Goal: Use online tool/utility: Utilize a website feature to perform a specific function

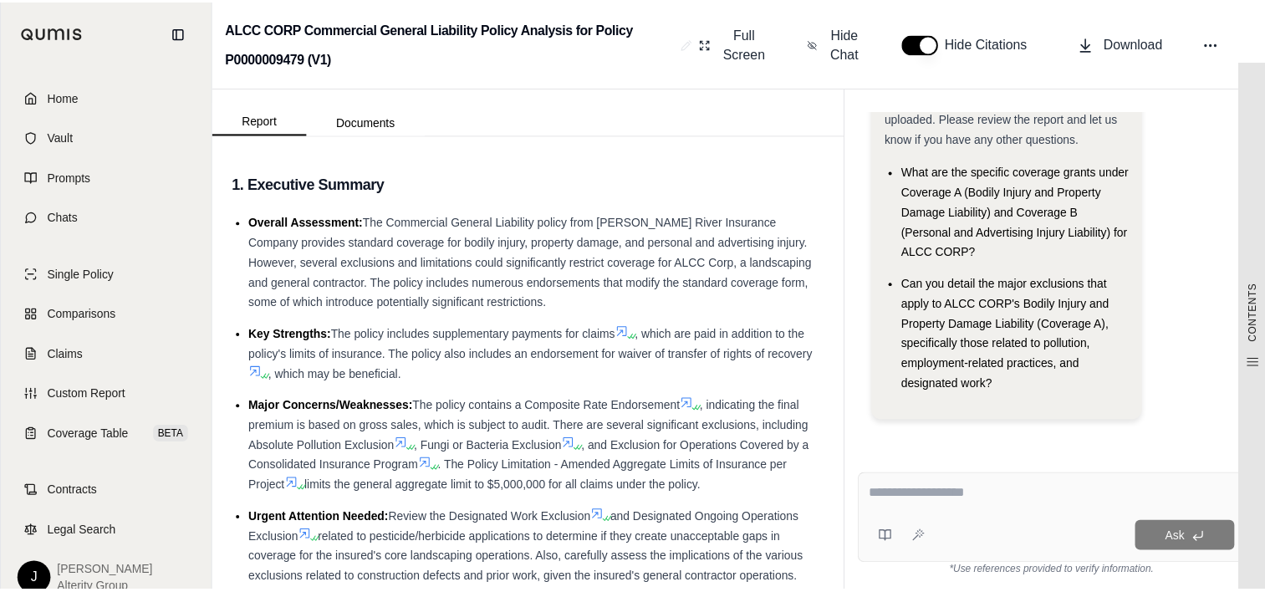
scroll to position [69, 0]
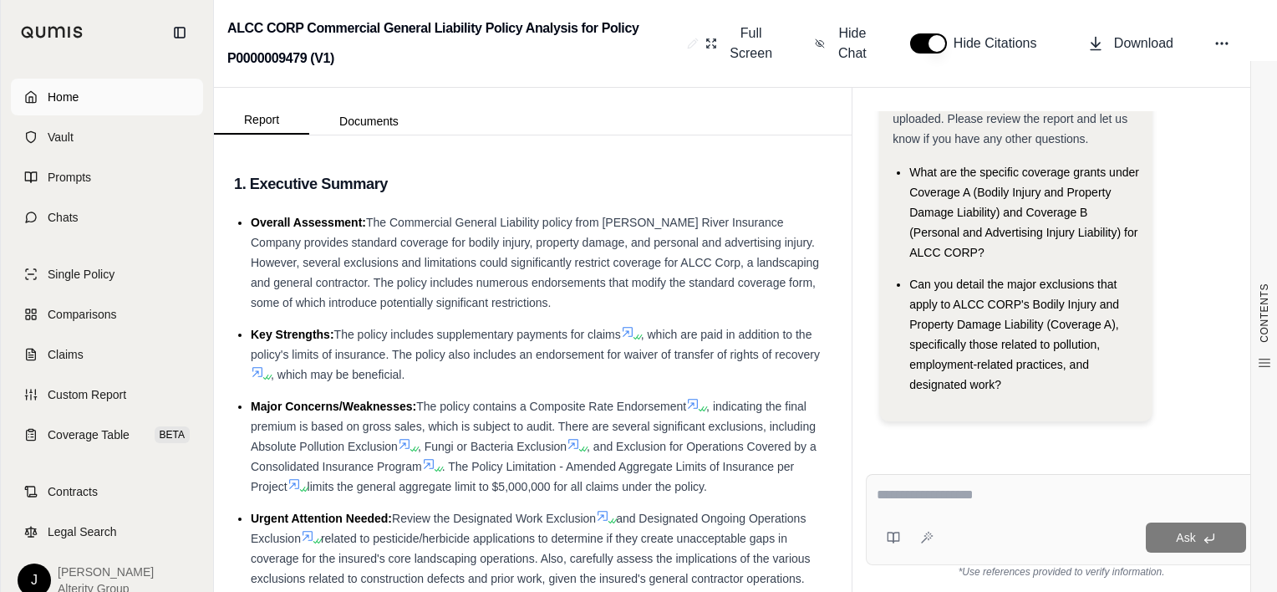
click at [76, 85] on link "Home" at bounding box center [107, 97] width 192 height 37
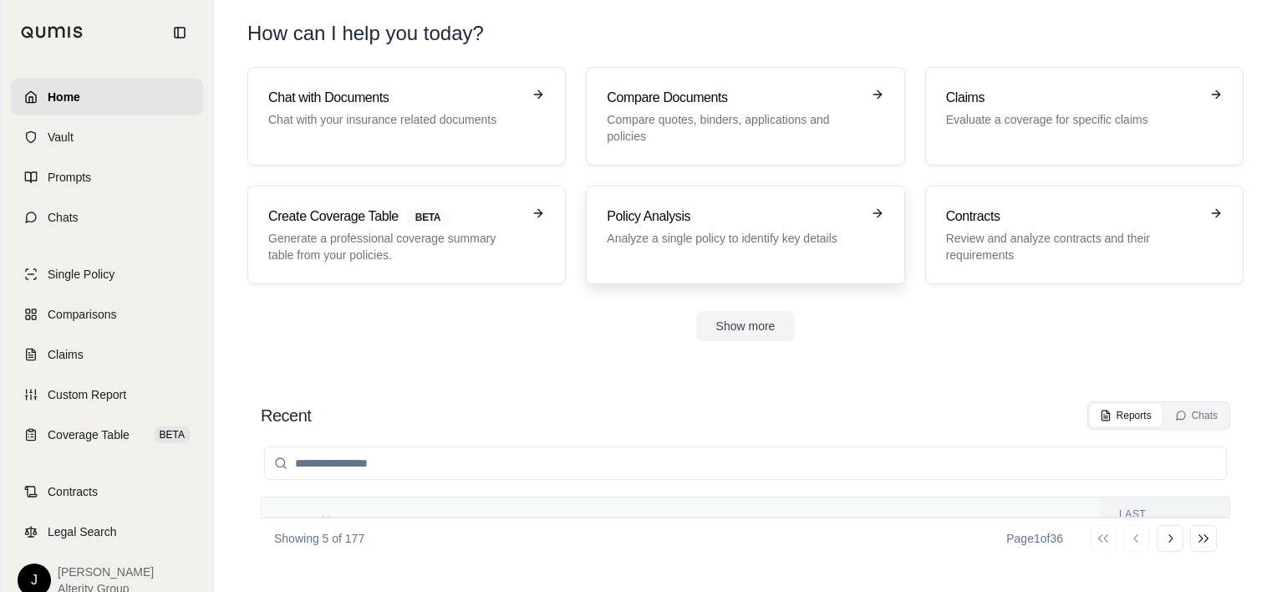
click at [799, 247] on div "Policy Analysis Analyze a single policy to identify key details" at bounding box center [745, 234] width 277 height 57
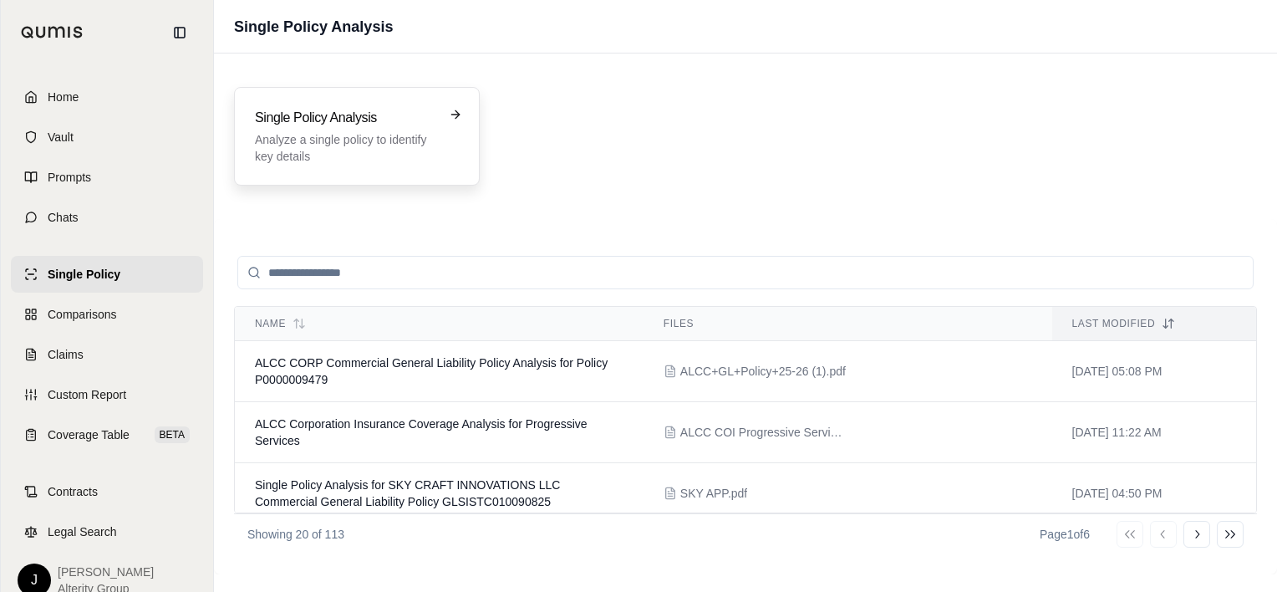
click at [304, 135] on p "Analyze a single policy to identify key details" at bounding box center [345, 147] width 181 height 33
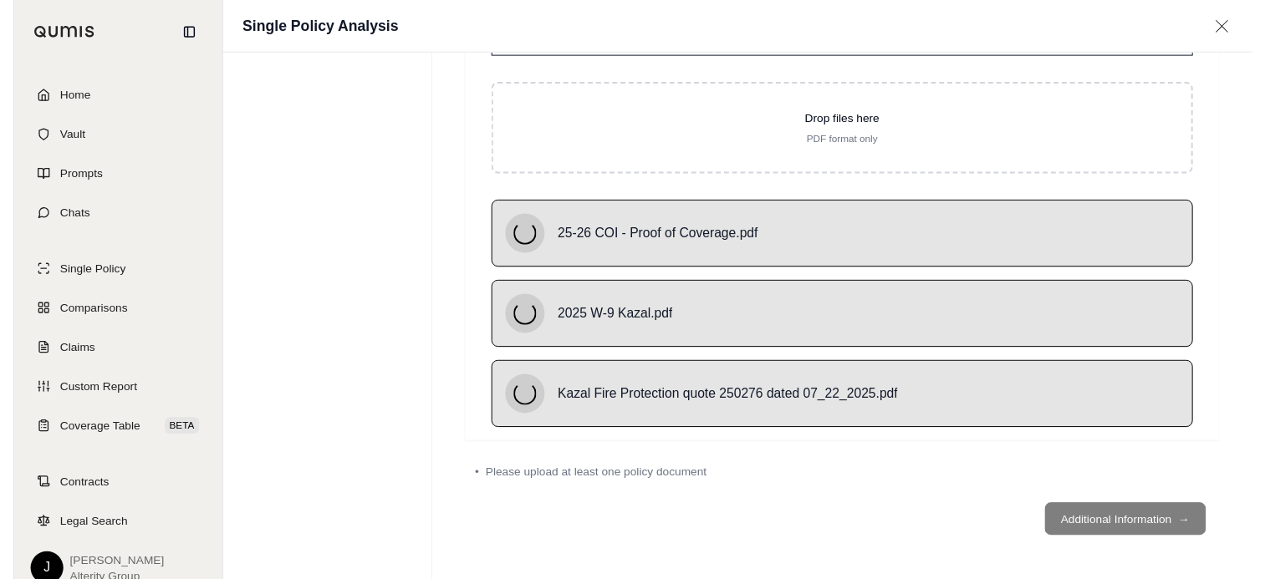
scroll to position [120, 0]
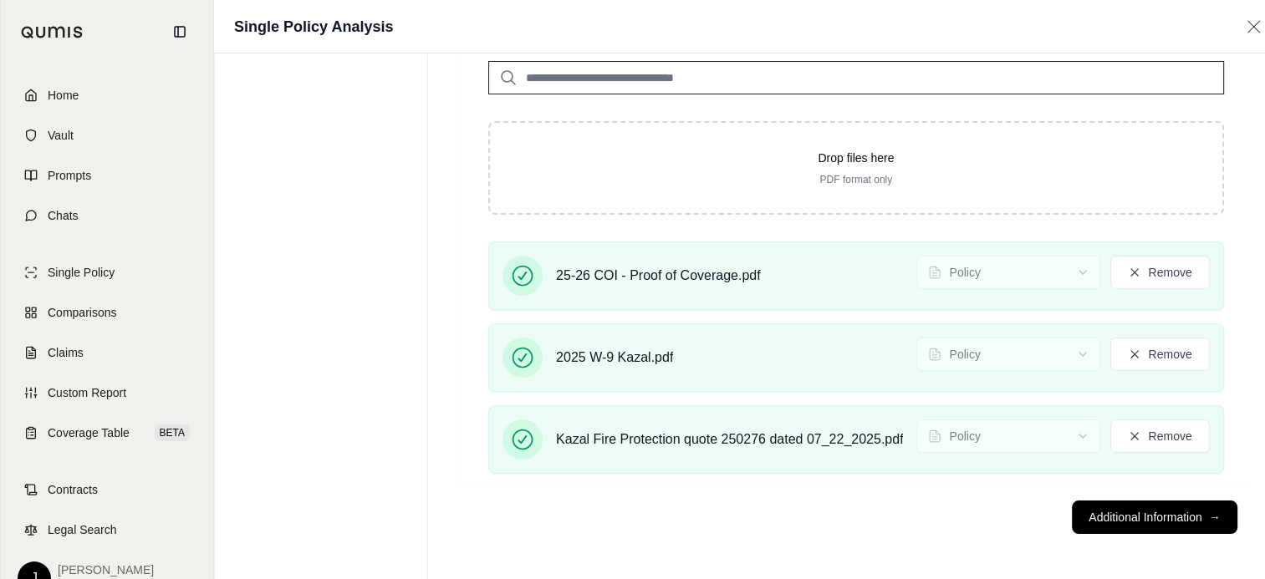
click at [1036, 534] on footer "Additional Information →" at bounding box center [855, 517] width 789 height 60
click at [1036, 524] on button "Additional Information →" at bounding box center [1154, 517] width 165 height 33
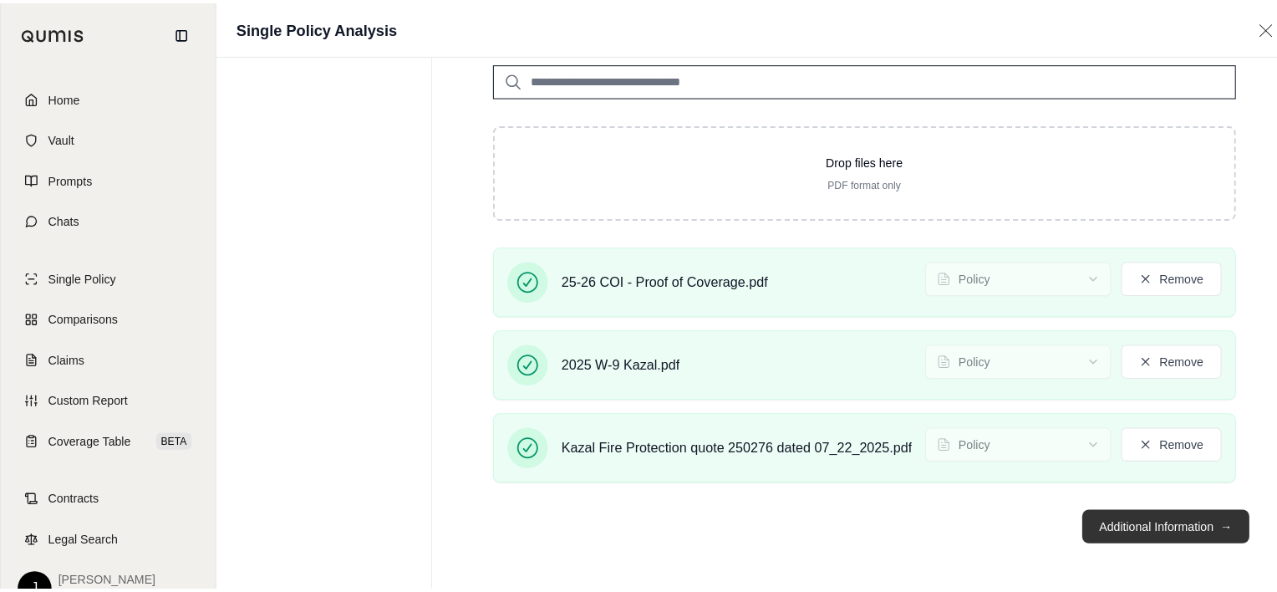
scroll to position [0, 0]
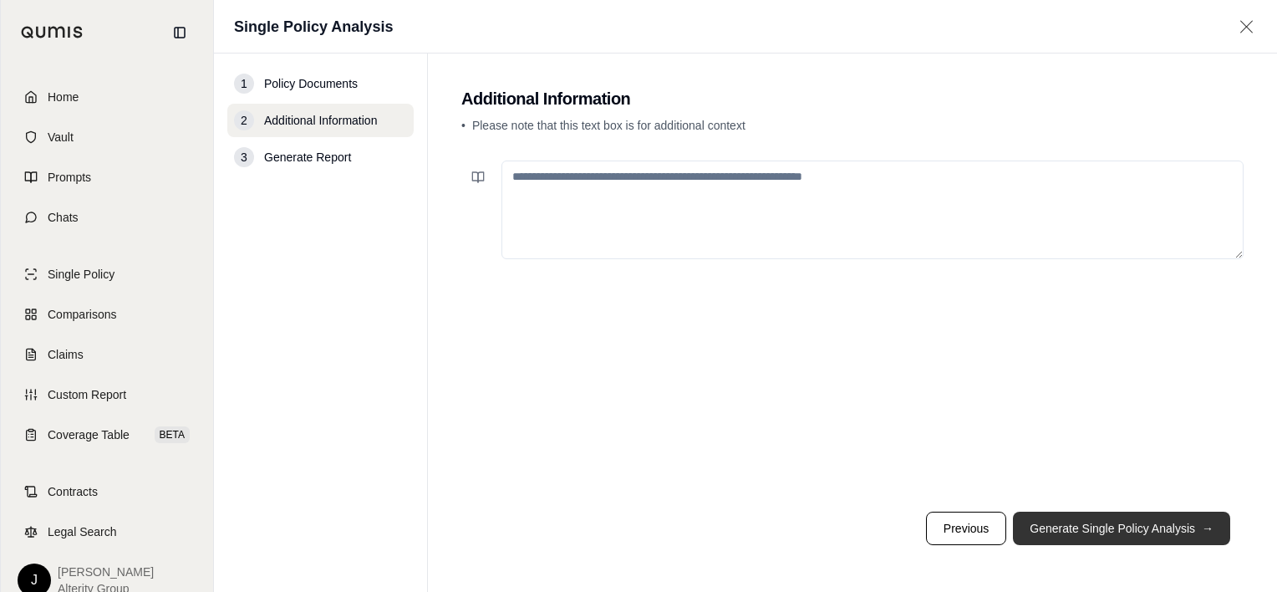
click at [1036, 528] on button "Generate Single Policy Analysis →" at bounding box center [1121, 528] width 217 height 33
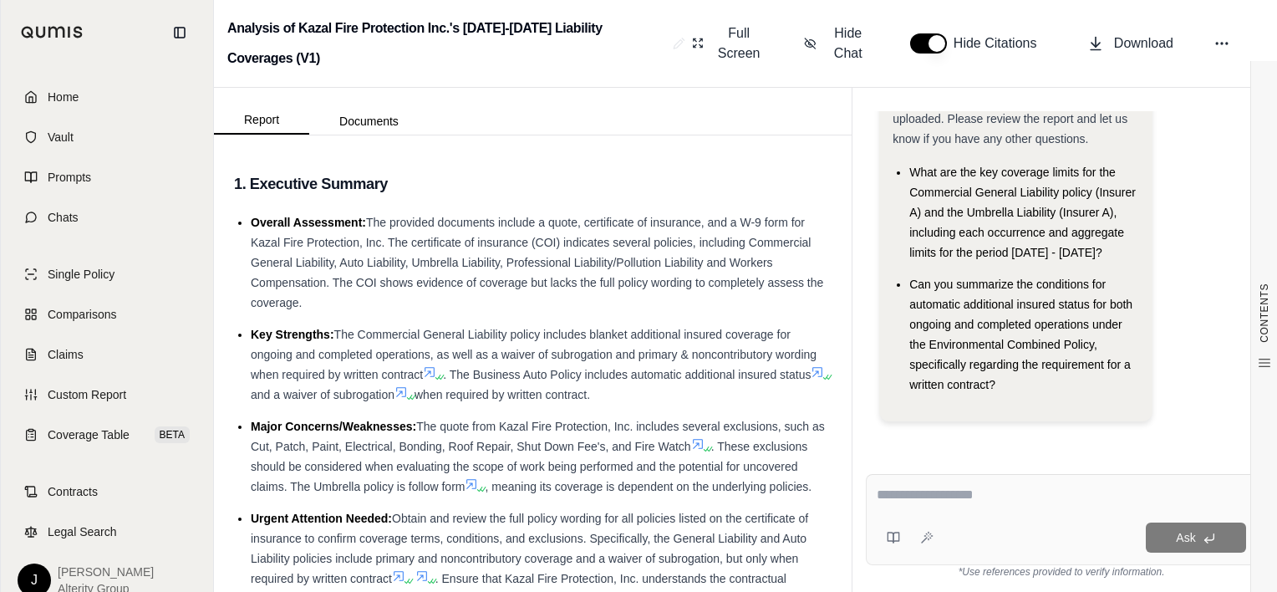
click at [933, 507] on div at bounding box center [1061, 498] width 369 height 26
click at [950, 490] on textarea at bounding box center [1061, 495] width 369 height 20
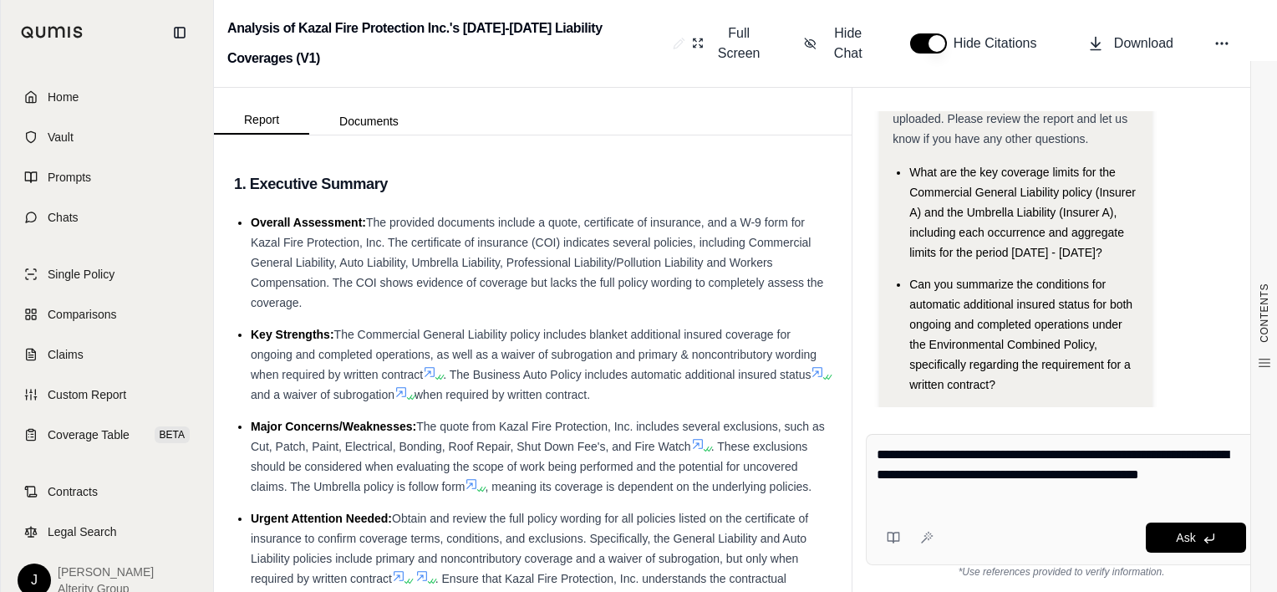
drag, startPoint x: 1227, startPoint y: 475, endPoint x: 1234, endPoint y: 467, distance: 10.1
click at [1036, 475] on textarea "**********" at bounding box center [1061, 475] width 369 height 60
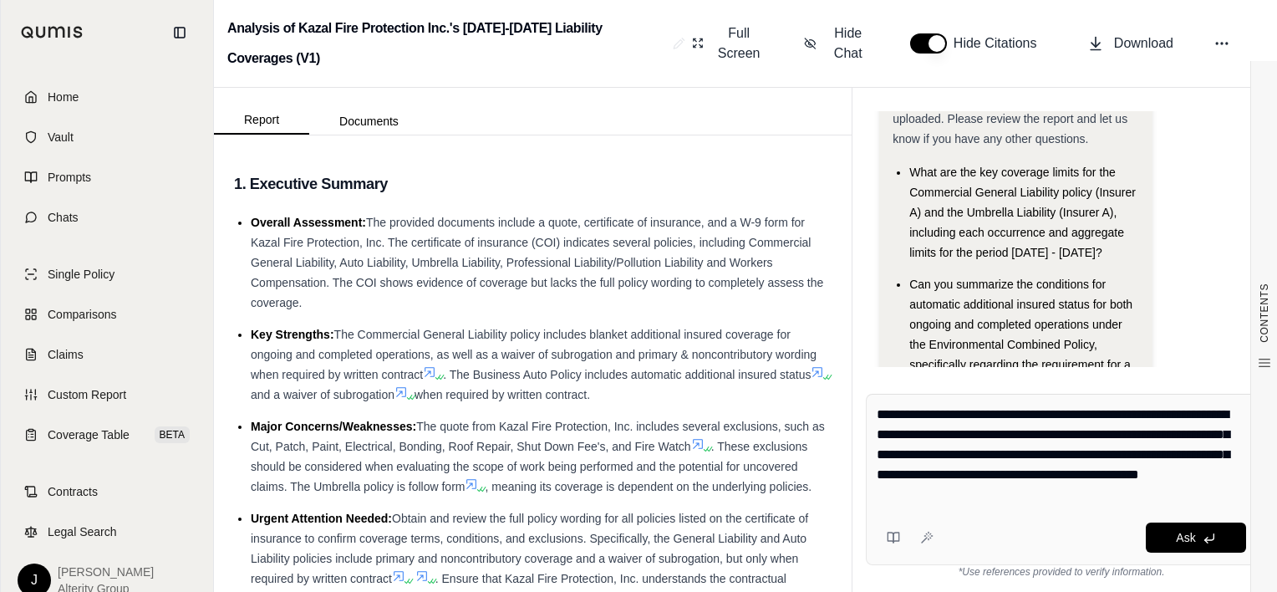
type textarea "**********"
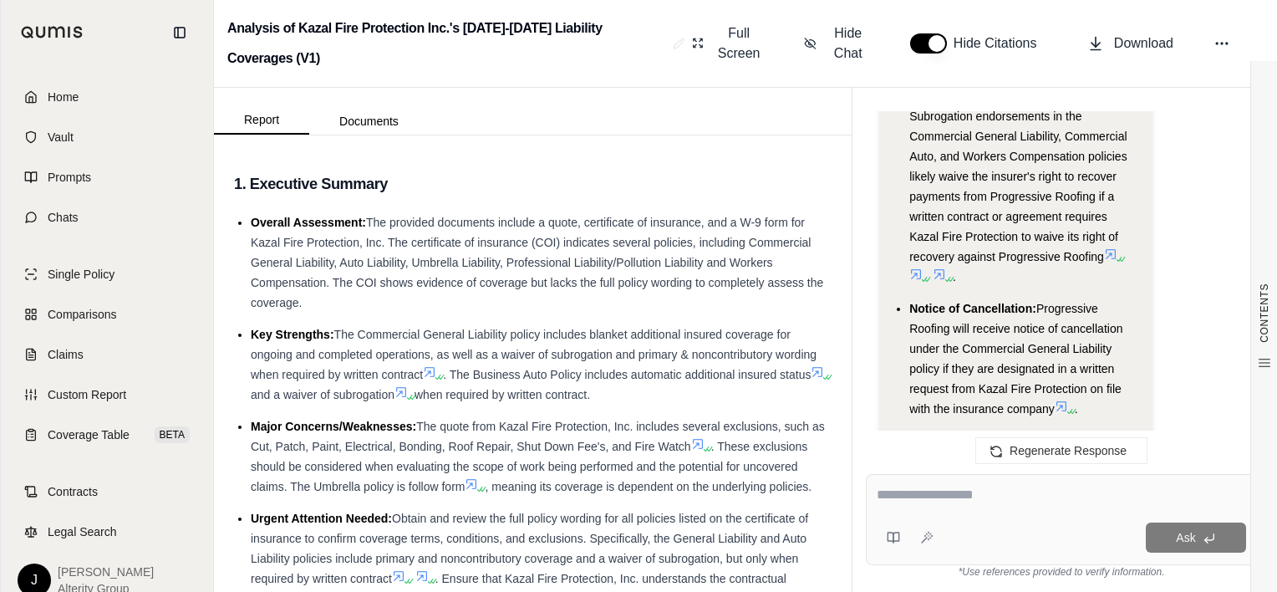
scroll to position [5979, 0]
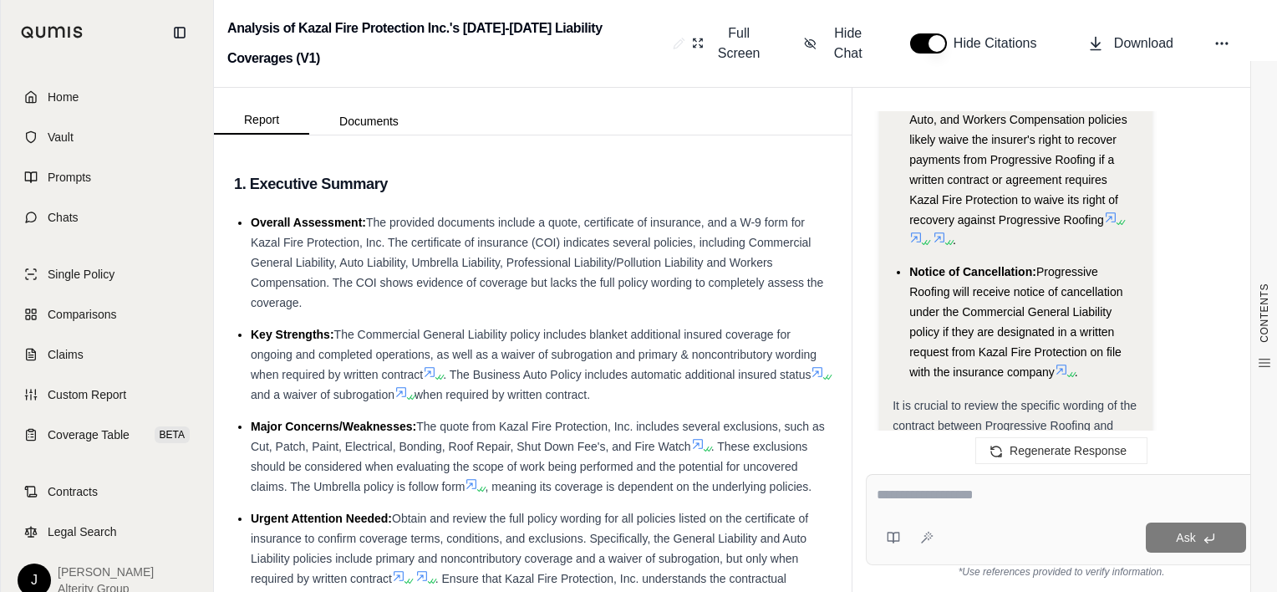
click at [965, 495] on textarea at bounding box center [1061, 495] width 369 height 20
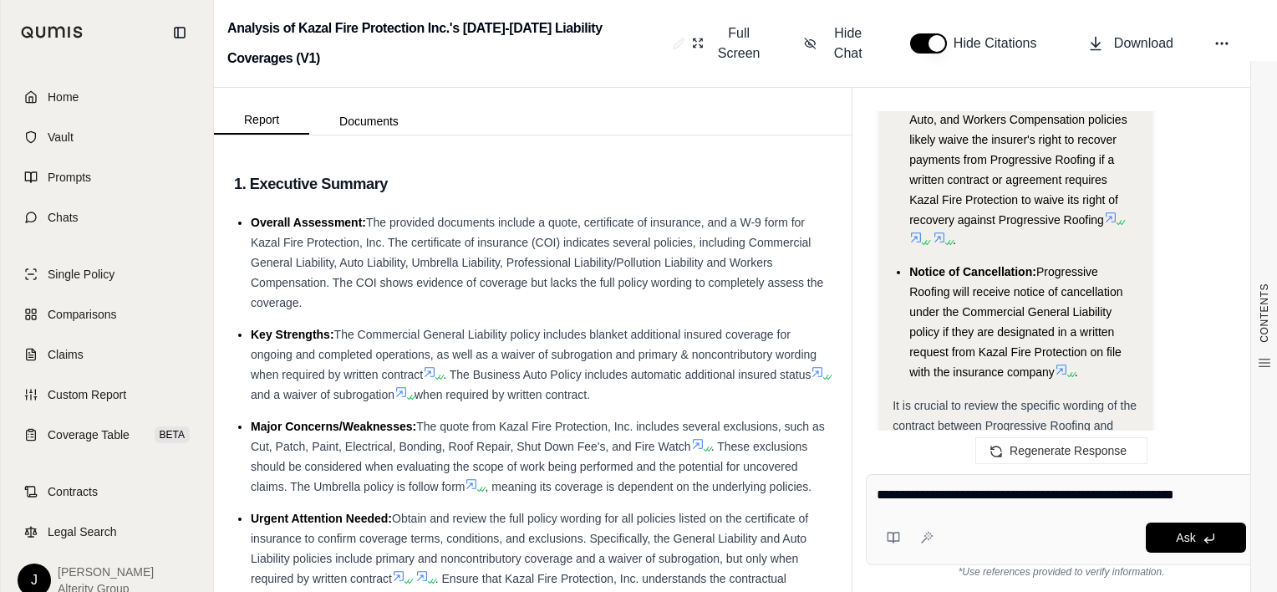
type textarea "**********"
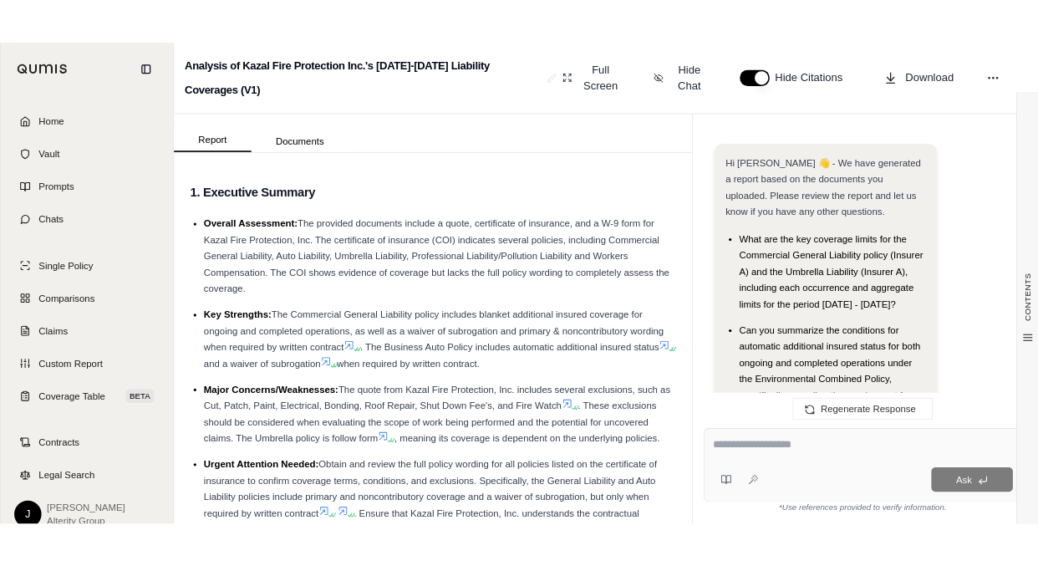
scroll to position [0, 0]
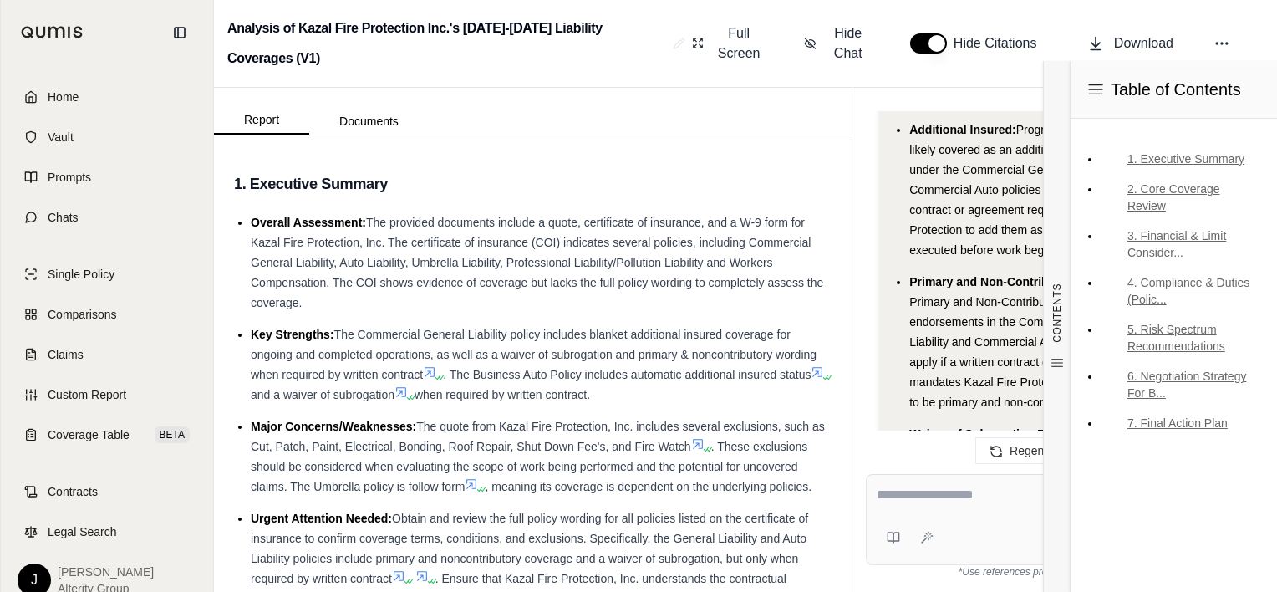
click at [1036, 25] on div "Analysis of Kazal Fire Protection Inc.'s [DATE]-[DATE] Liability Coverages (V1)…" at bounding box center [745, 44] width 1063 height 88
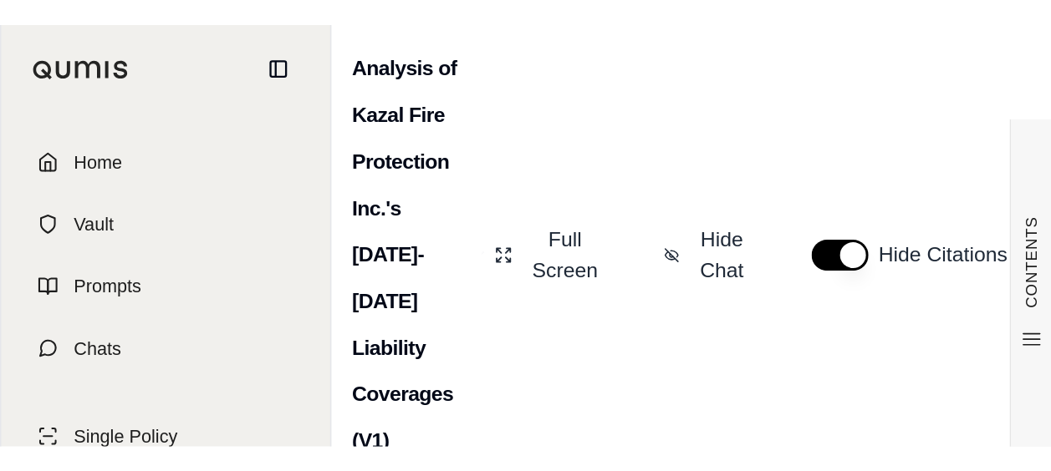
scroll to position [4976, 0]
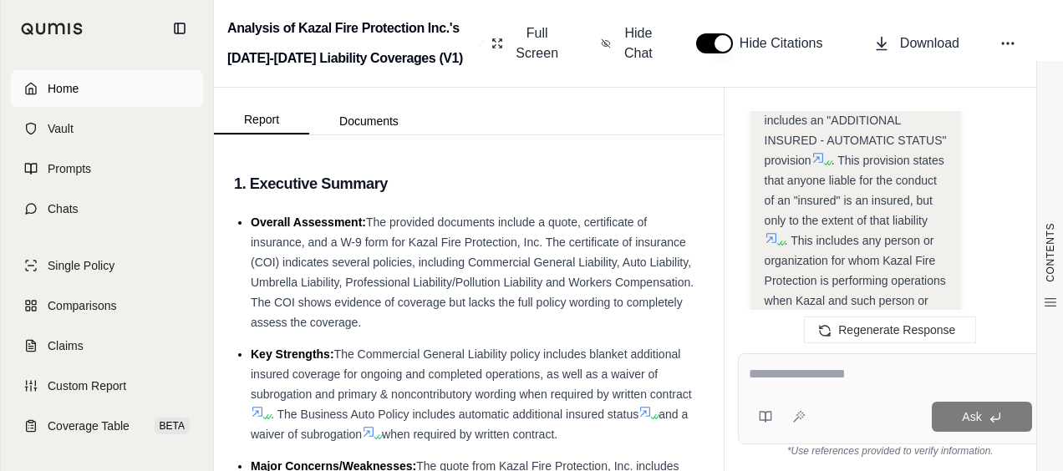
click at [82, 89] on link "Home" at bounding box center [107, 88] width 192 height 37
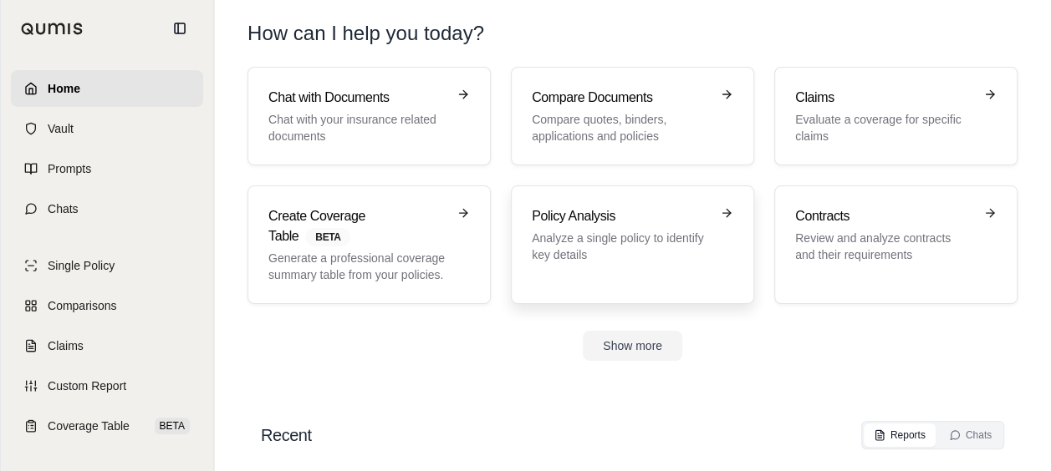
click at [583, 206] on h3 "Policy Analysis" at bounding box center [621, 216] width 178 height 20
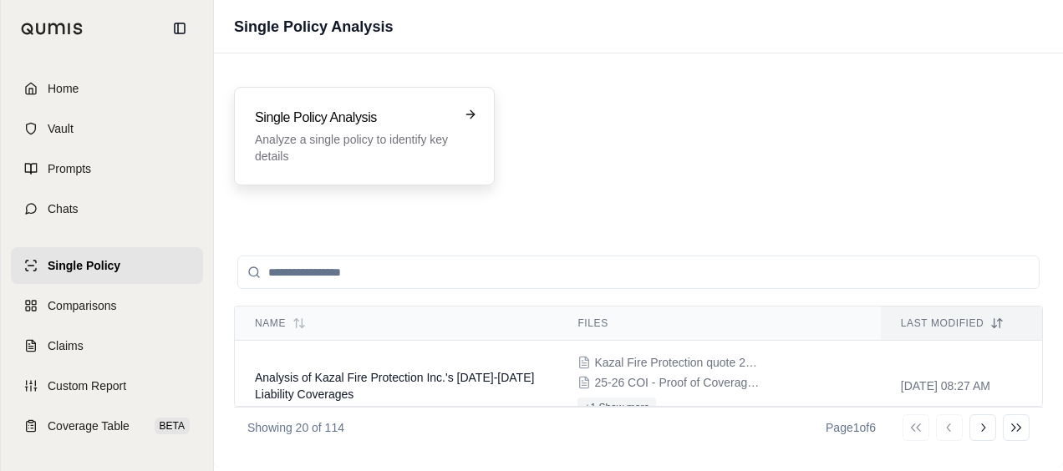
click at [246, 143] on div "Single Policy Analysis Analyze a single policy to identify key details" at bounding box center [364, 136] width 261 height 99
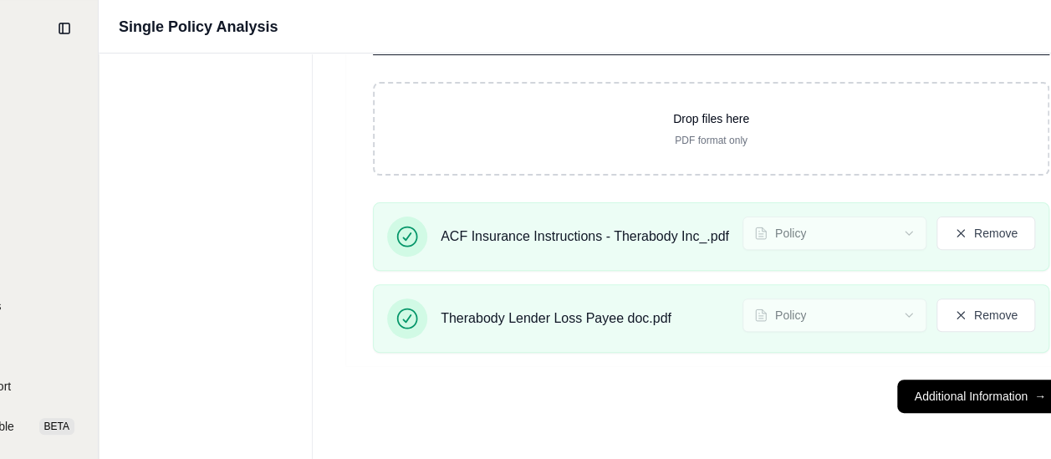
scroll to position [159, 172]
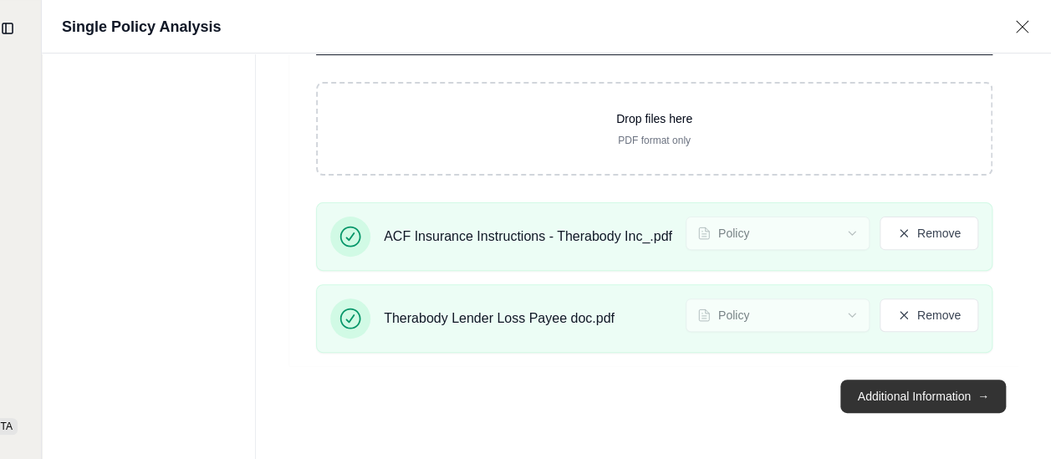
click at [901, 408] on button "Additional Information →" at bounding box center [922, 396] width 165 height 33
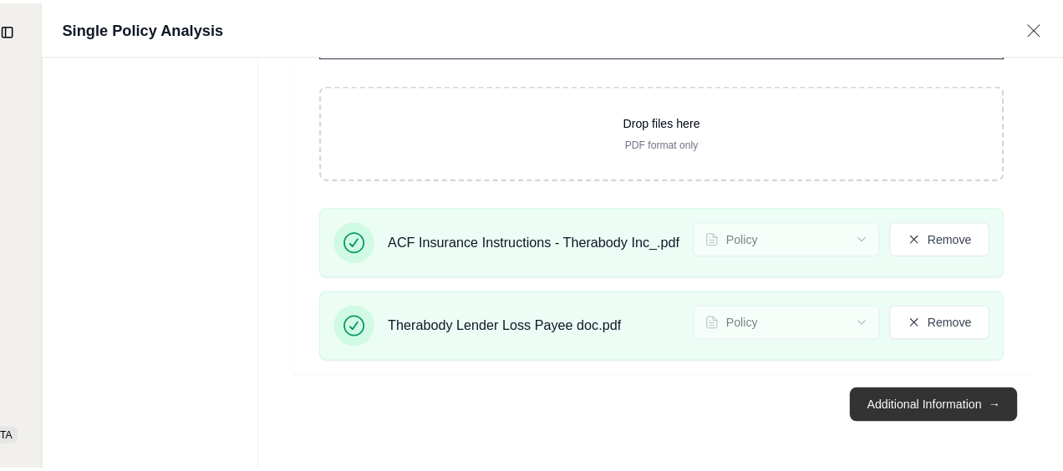
scroll to position [0, 0]
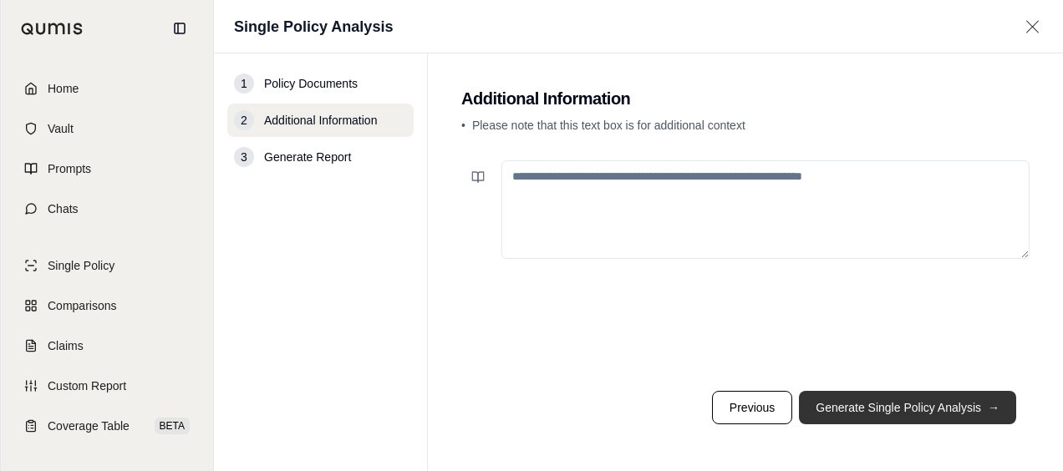
click at [876, 407] on button "Generate Single Policy Analysis →" at bounding box center [907, 407] width 217 height 33
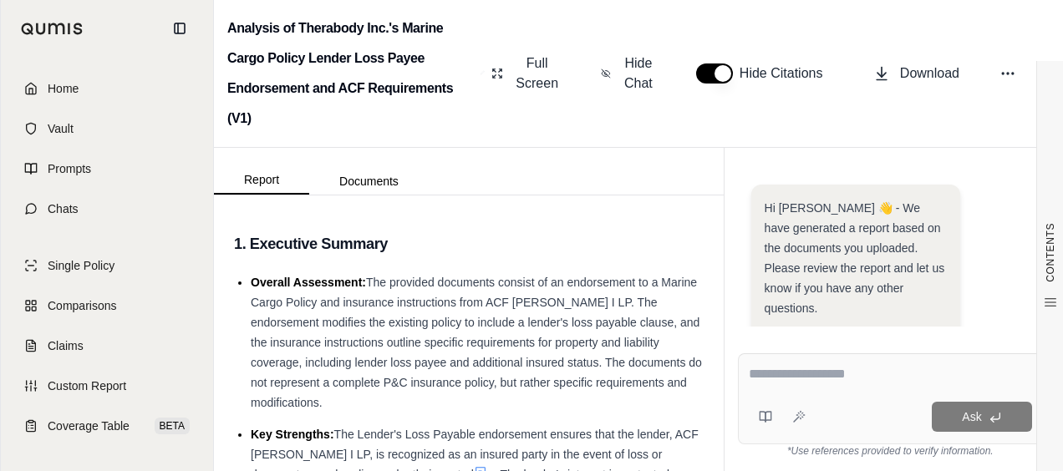
scroll to position [369, 0]
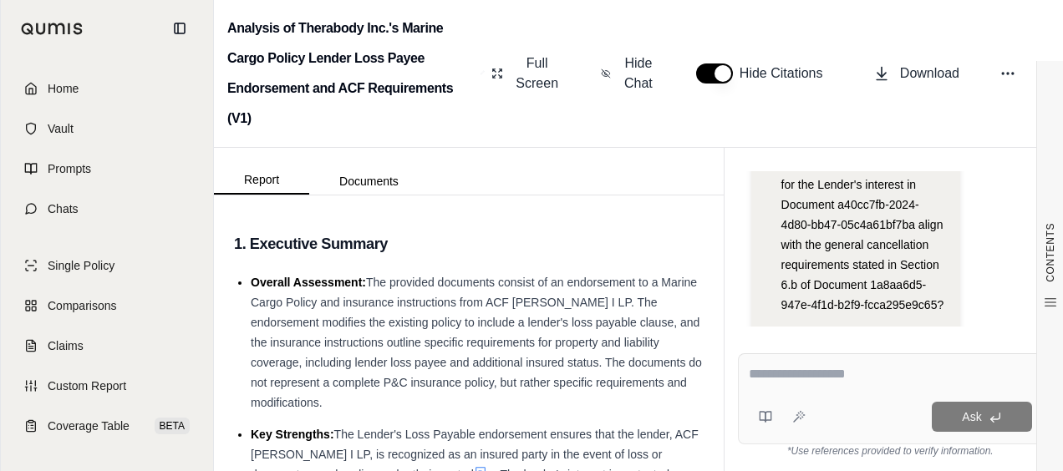
click at [813, 381] on textarea at bounding box center [891, 374] width 284 height 20
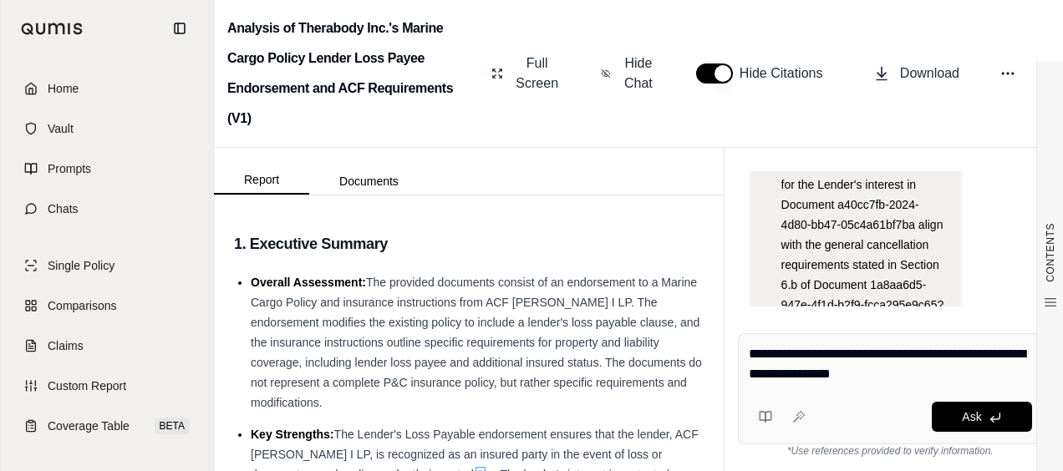
type textarea "**********"
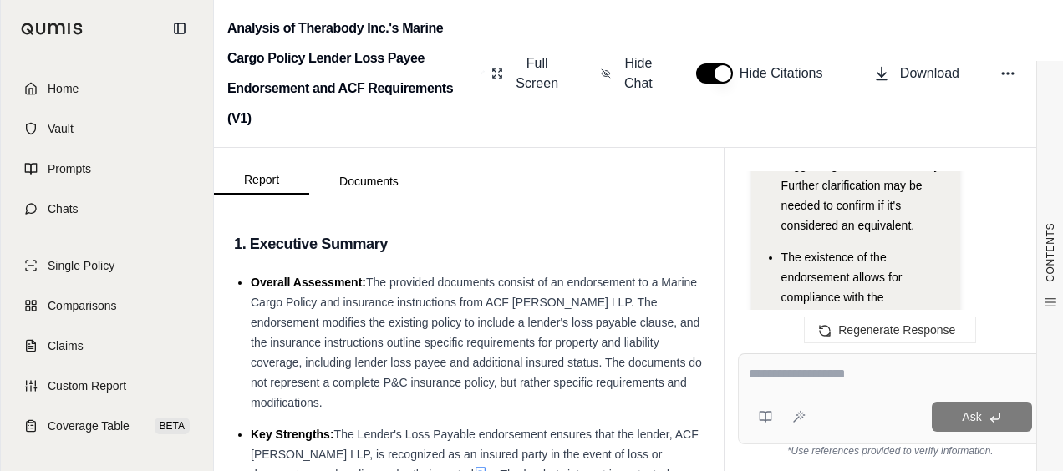
scroll to position [4559, 0]
